Goal: Obtain resource: Obtain resource

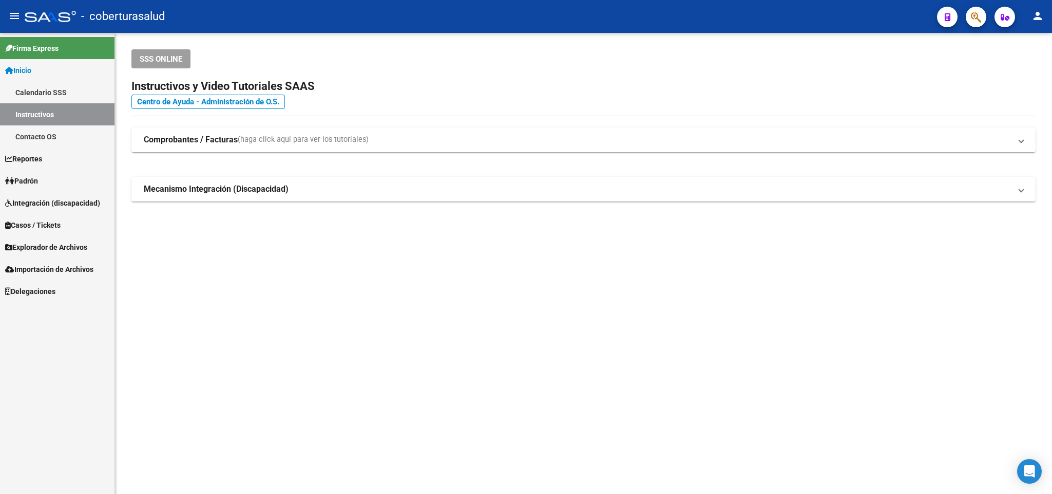
click at [90, 166] on link "Reportes" at bounding box center [57, 158] width 115 height 22
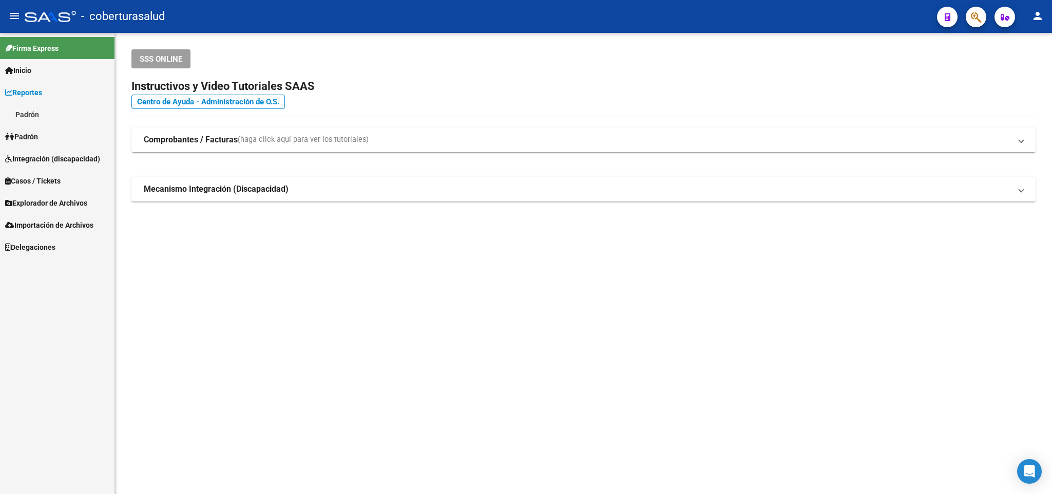
click at [83, 132] on link "Padrón" at bounding box center [57, 136] width 115 height 22
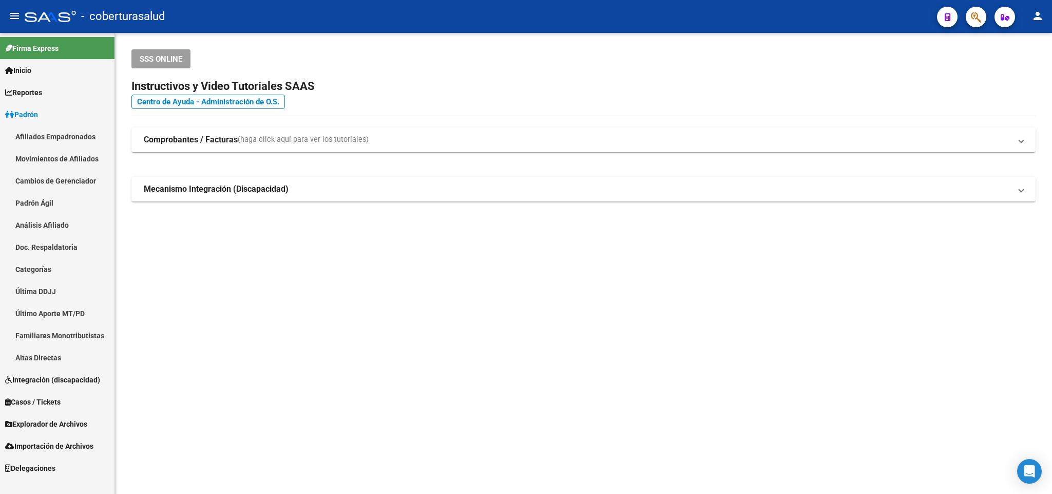
click at [70, 141] on link "Afiliados Empadronados" at bounding box center [57, 136] width 115 height 22
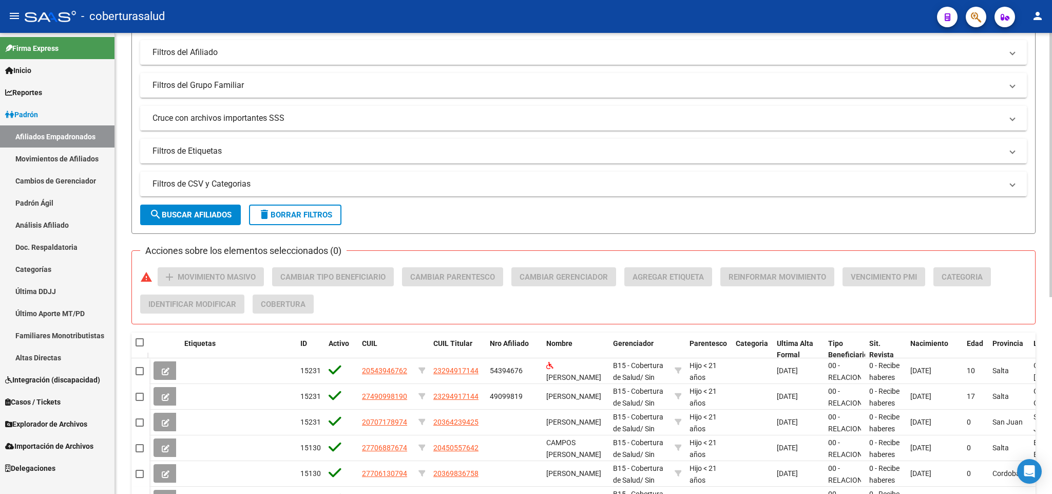
scroll to position [77, 0]
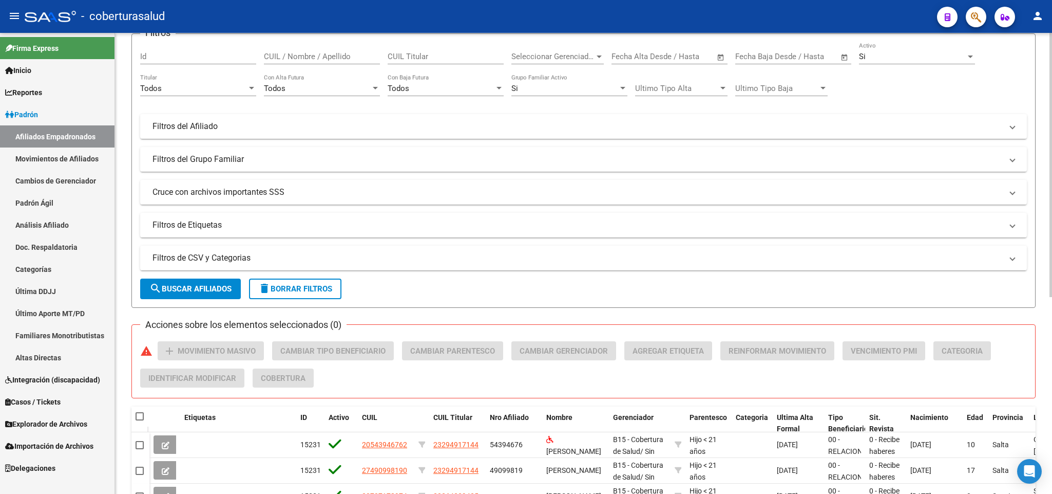
click at [214, 290] on span "search Buscar Afiliados" at bounding box center [190, 288] width 82 height 9
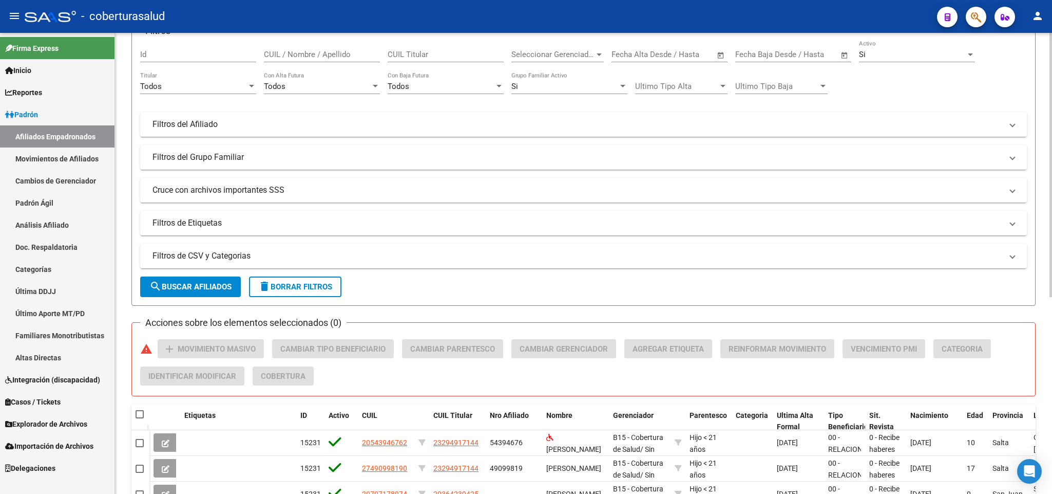
scroll to position [0, 0]
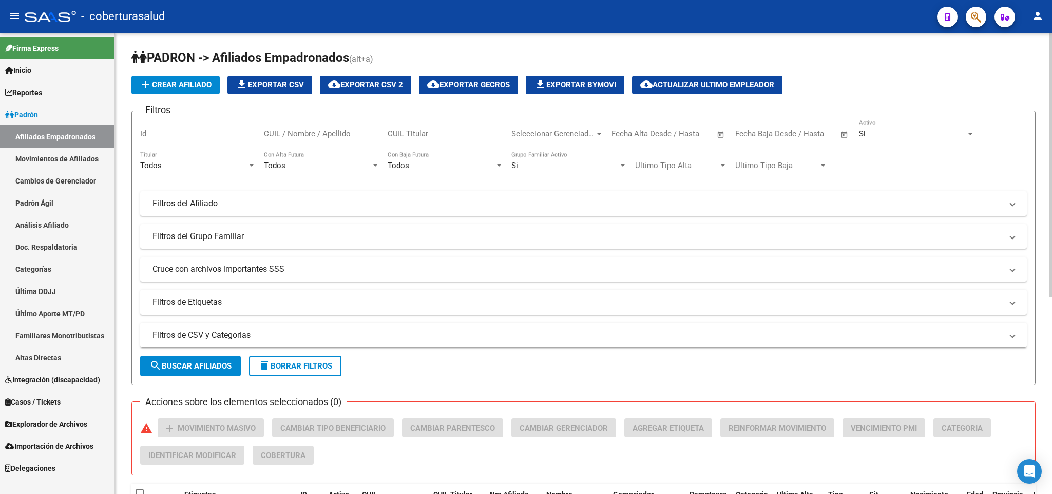
click at [889, 135] on div "Si" at bounding box center [912, 133] width 107 height 9
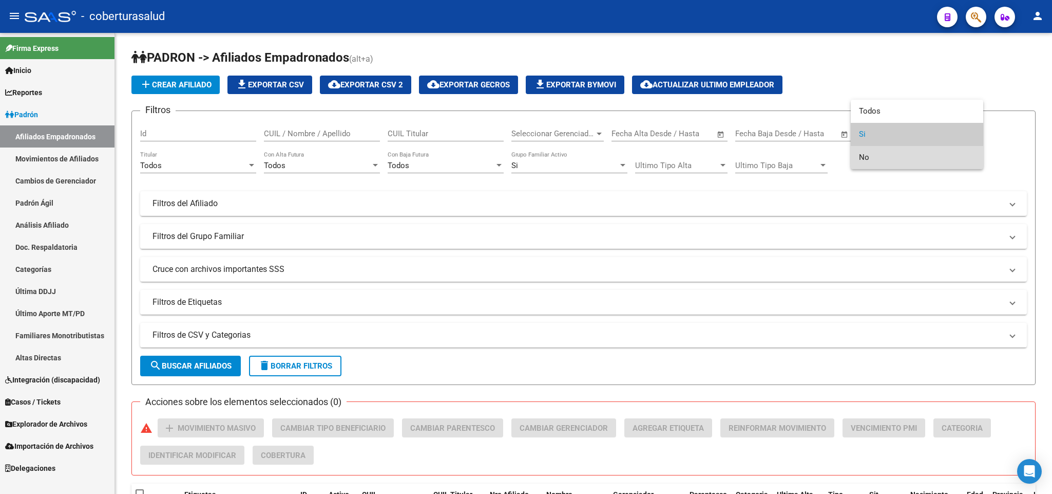
click at [888, 157] on span "No" at bounding box center [917, 157] width 116 height 23
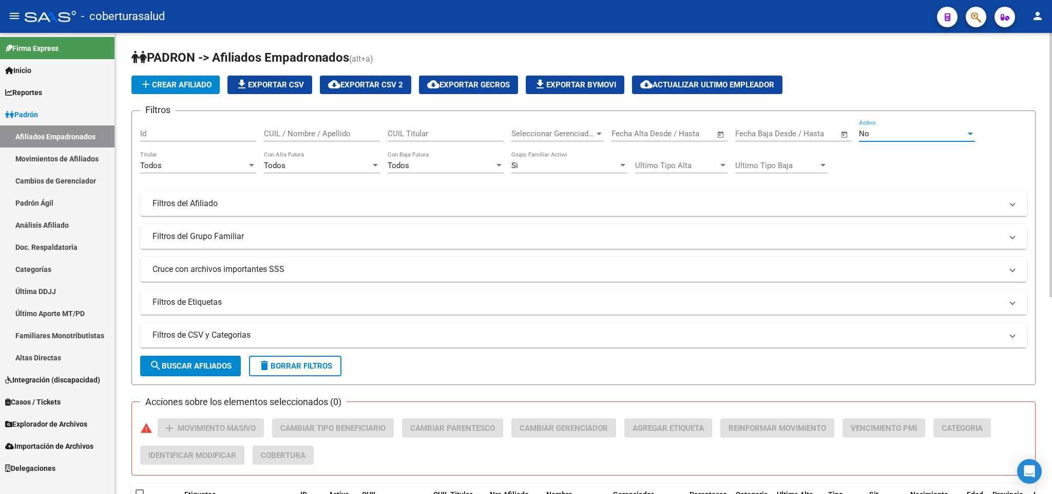
click at [216, 375] on button "search Buscar Afiliados" at bounding box center [190, 365] width 101 height 21
click at [900, 135] on div "No" at bounding box center [912, 133] width 107 height 9
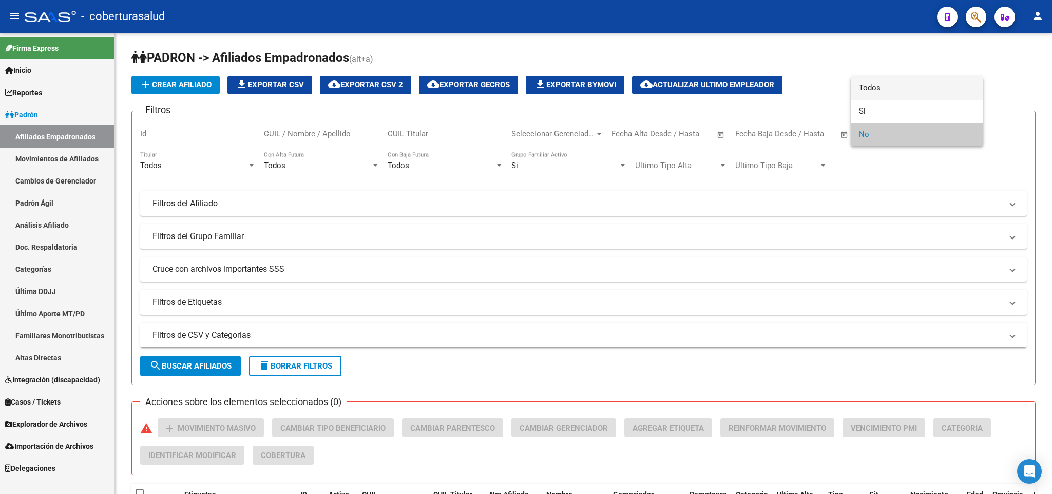
click at [885, 94] on span "Todos" at bounding box center [917, 88] width 116 height 23
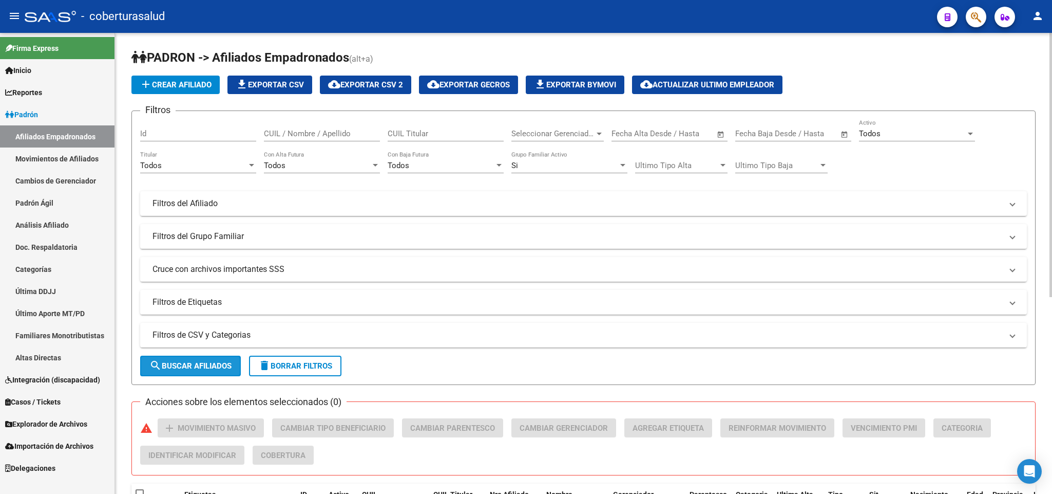
click at [202, 371] on button "search Buscar Afiliados" at bounding box center [190, 365] width 101 height 21
click at [932, 138] on div "Todos" at bounding box center [912, 133] width 107 height 9
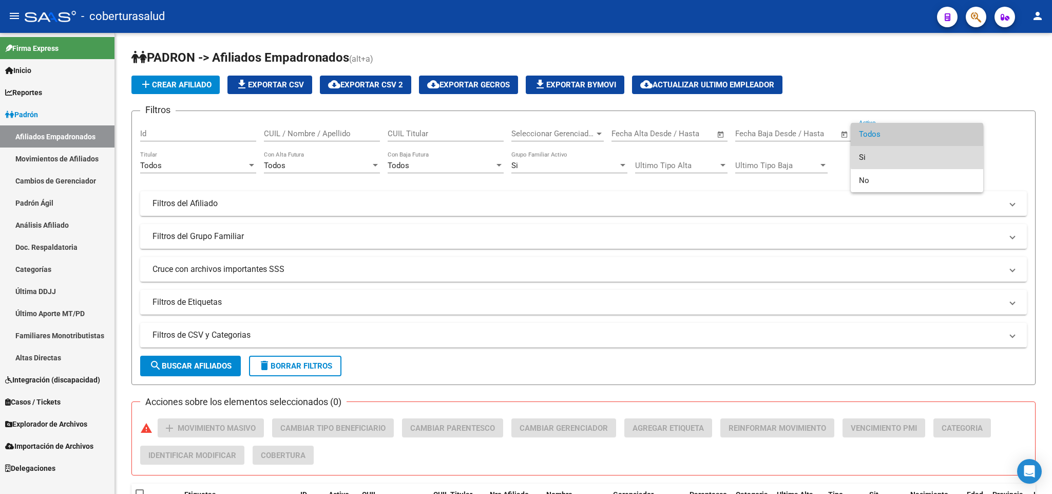
click at [930, 151] on span "Si" at bounding box center [917, 157] width 116 height 23
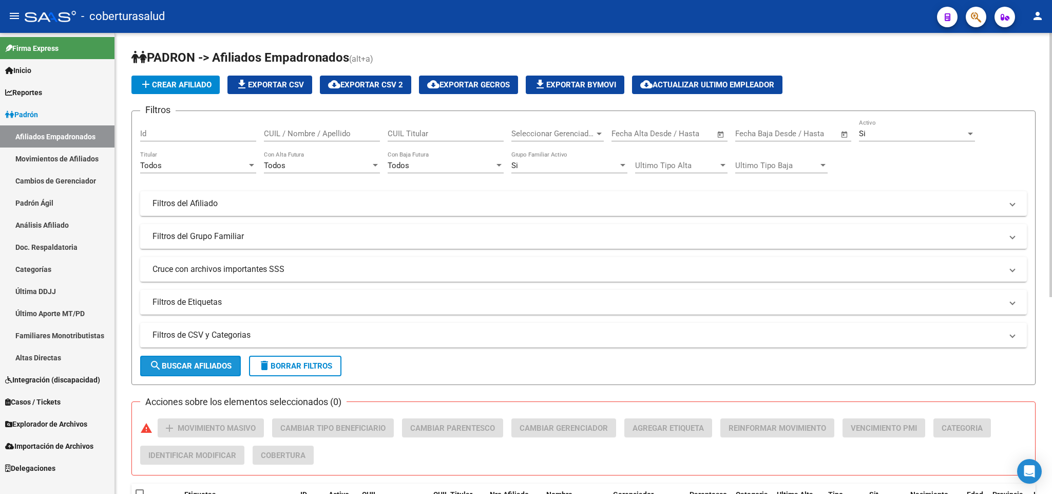
click at [184, 359] on button "search Buscar Afiliados" at bounding box center [190, 365] width 101 height 21
click at [280, 78] on button "file_download Exportar CSV" at bounding box center [270, 84] width 85 height 18
